Goal: Register for event/course

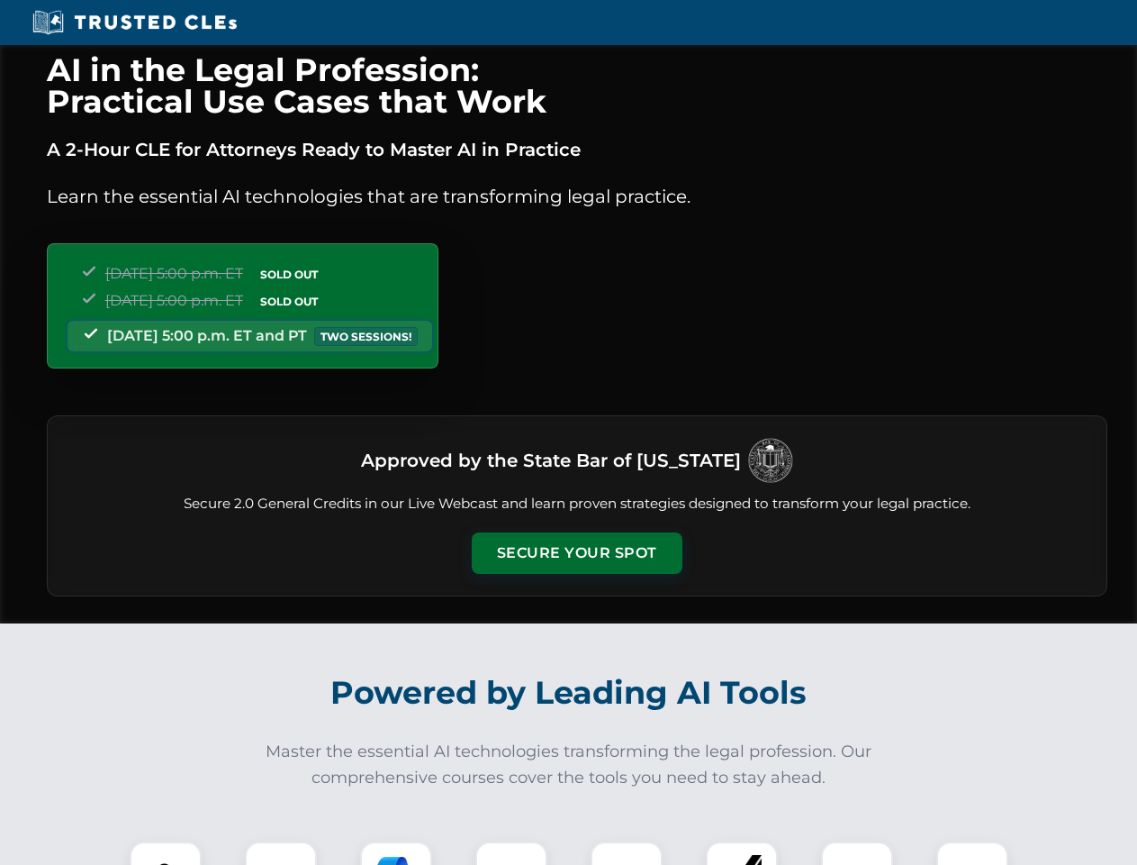
click at [576, 553] on button "Secure Your Spot" at bounding box center [577, 552] width 211 height 41
click at [166, 853] on img at bounding box center [166, 877] width 52 height 52
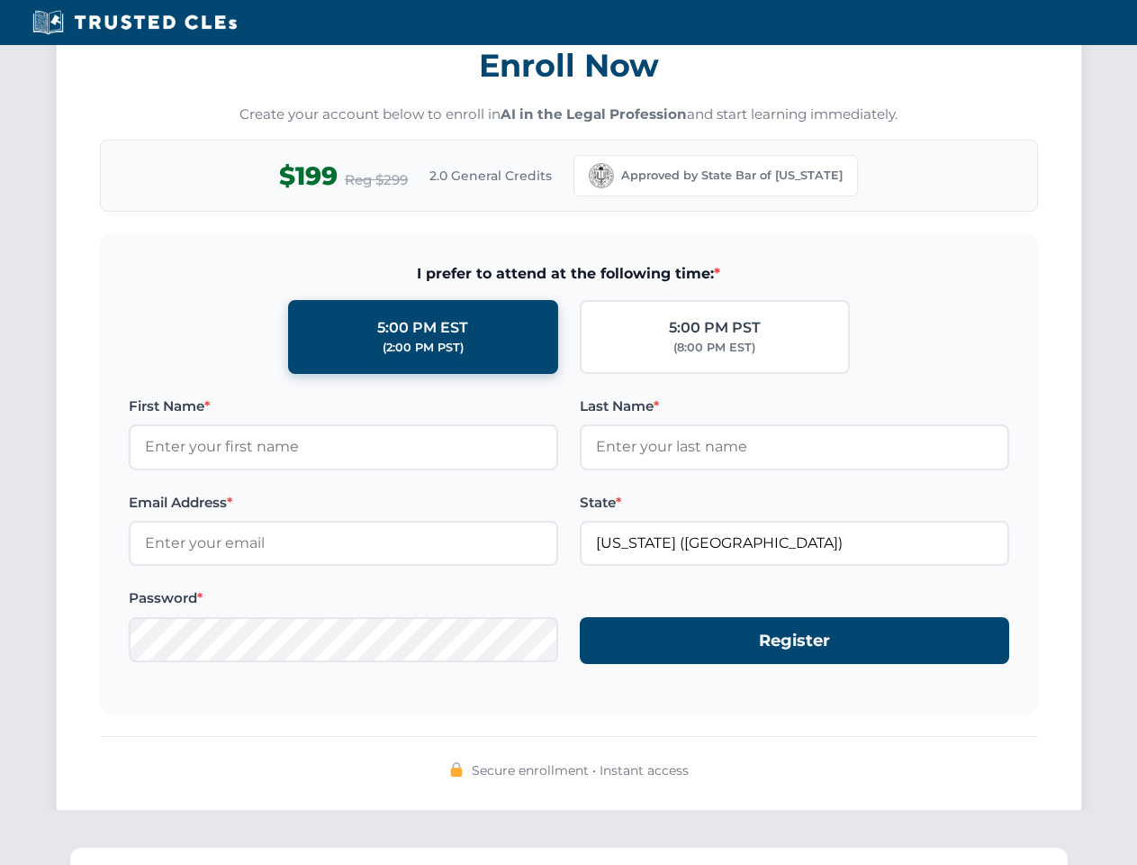
scroll to position [1768, 0]
